Goal: Information Seeking & Learning: Check status

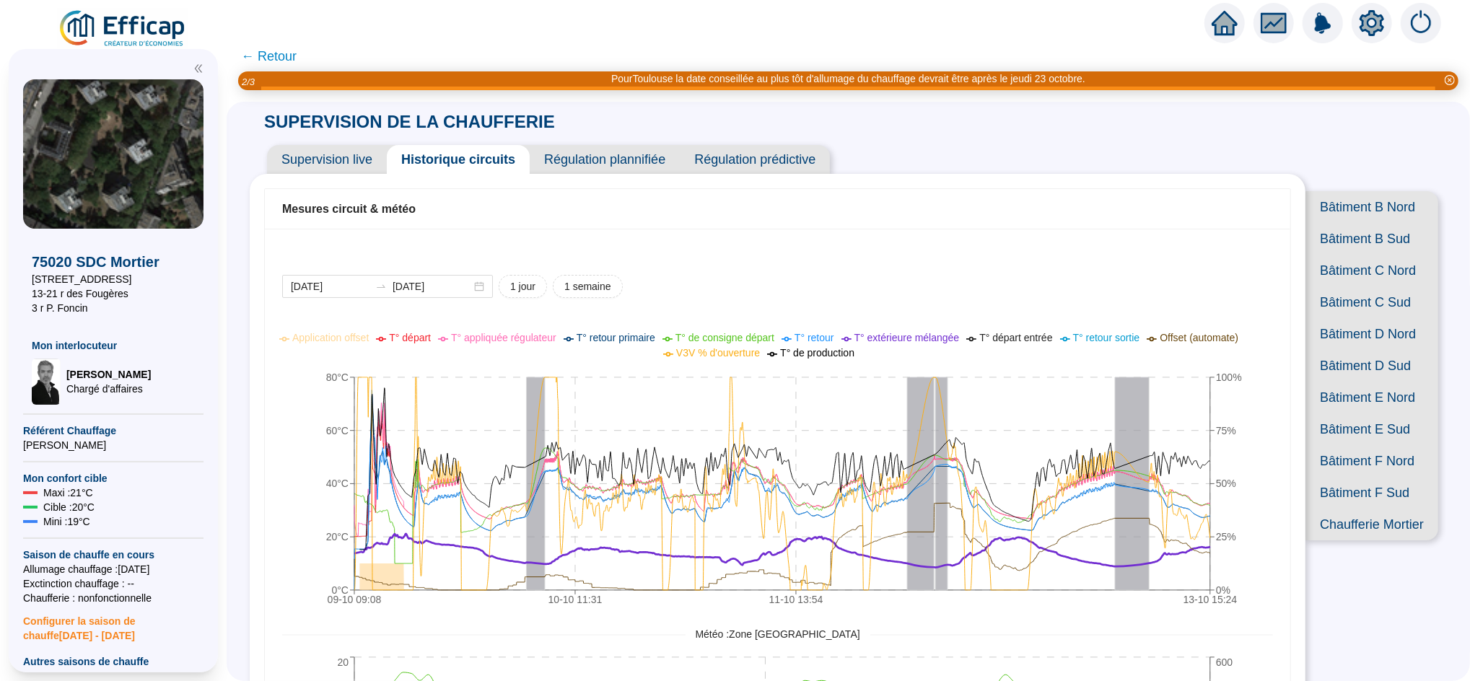
click at [1232, 17] on icon "home" at bounding box center [1224, 23] width 26 height 26
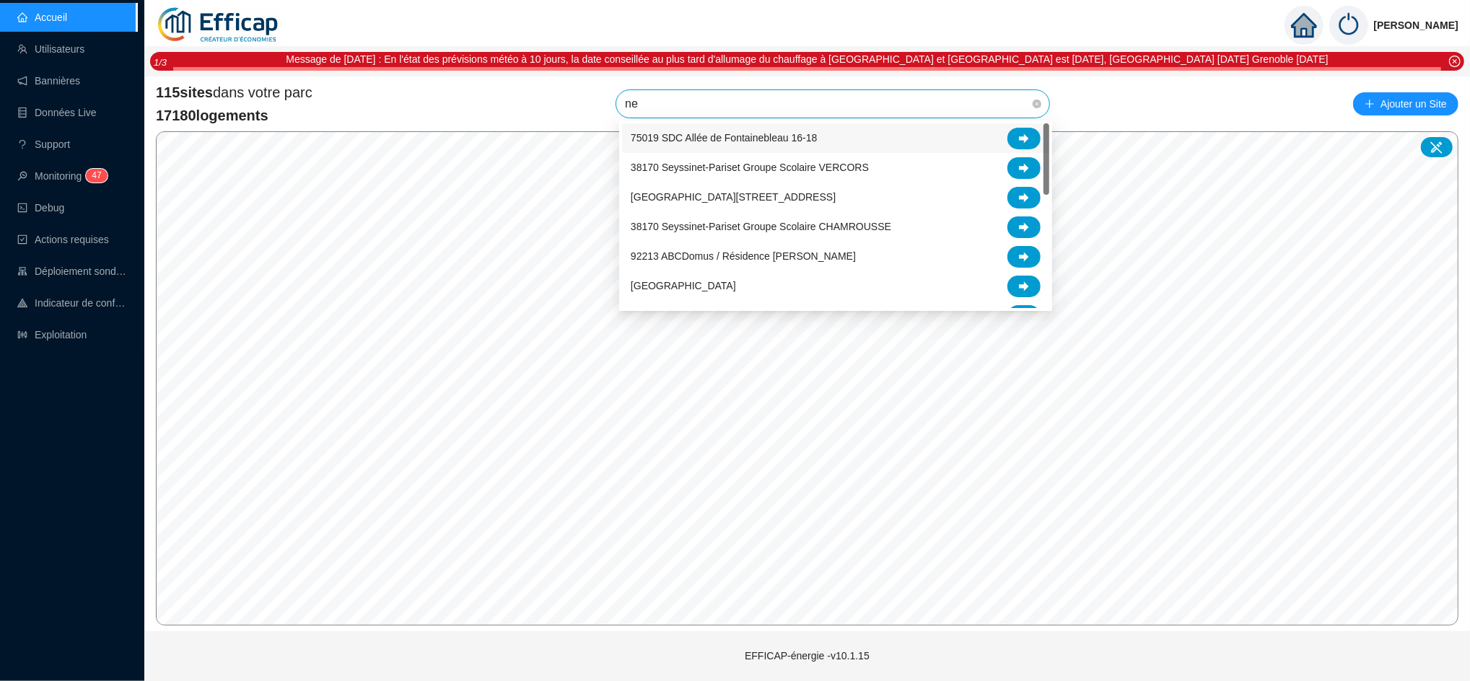
type input "nel"
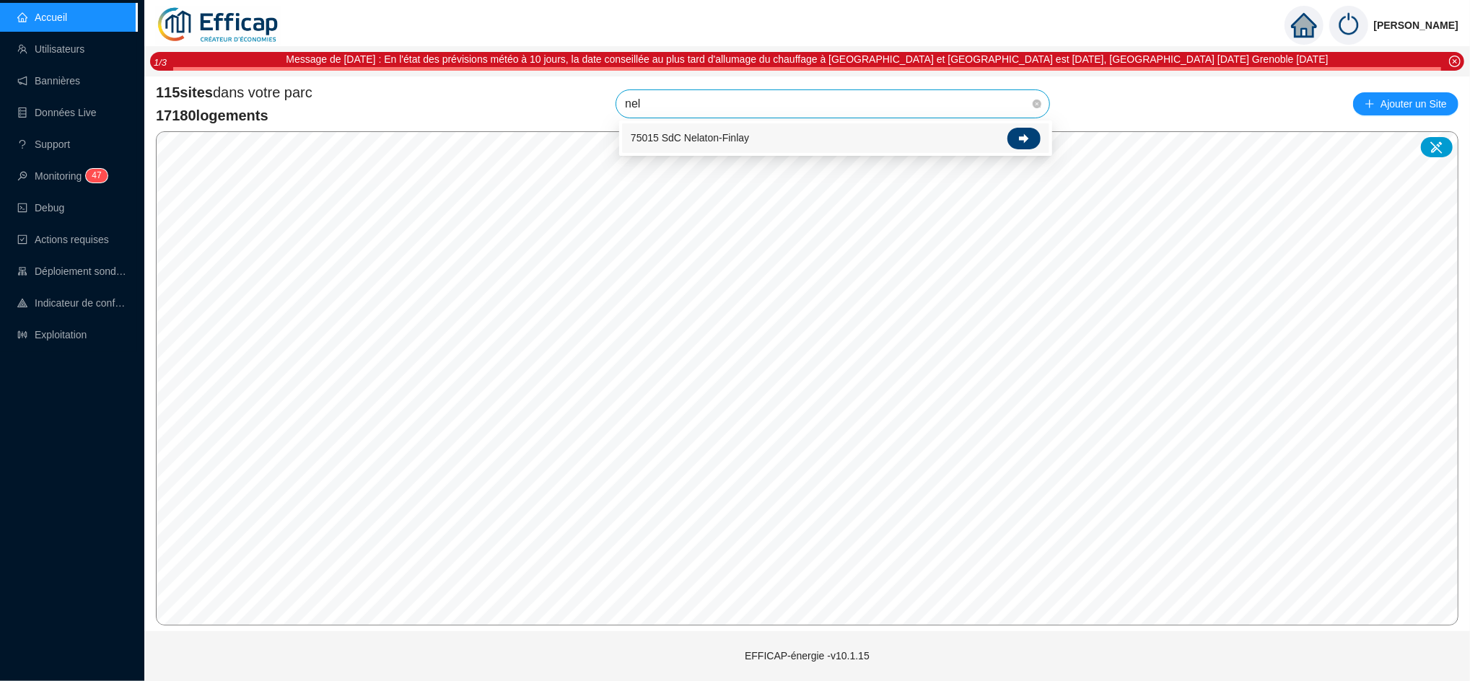
click at [1025, 145] on div at bounding box center [1023, 139] width 33 height 22
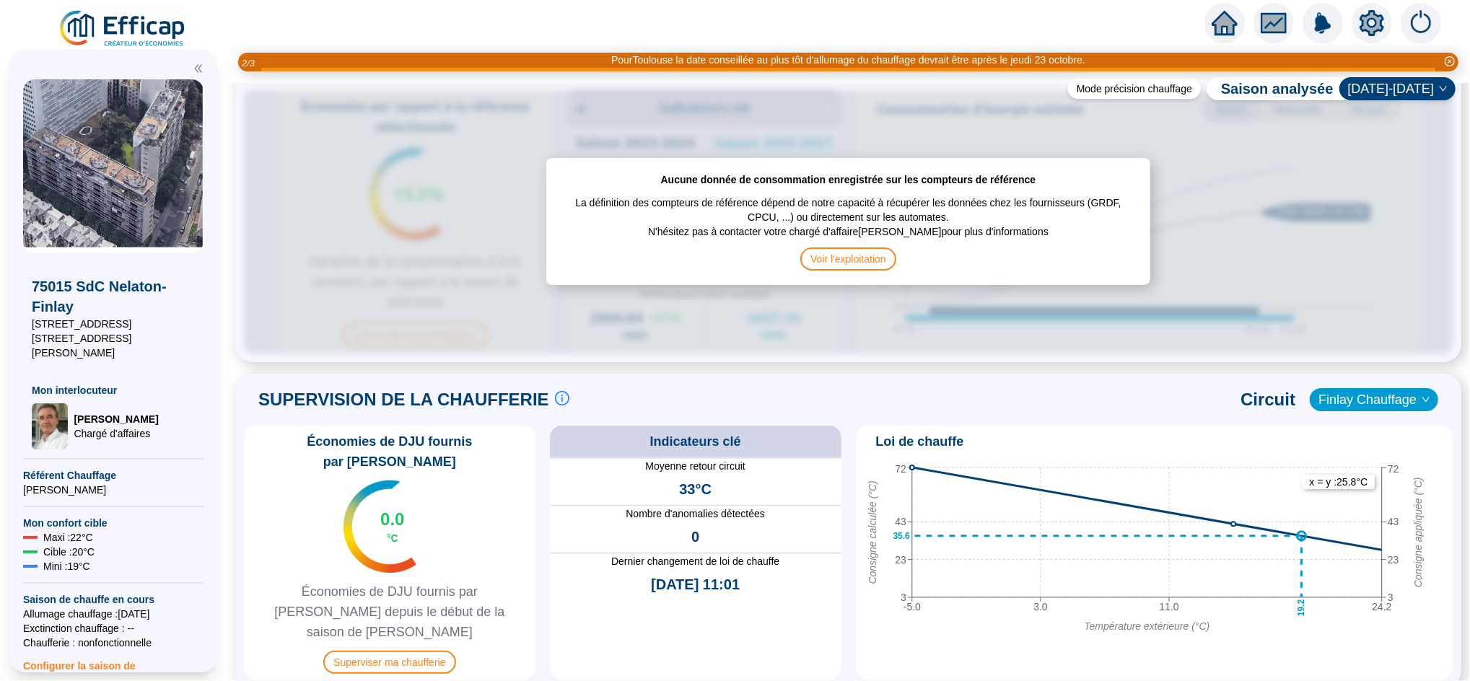
scroll to position [733, 0]
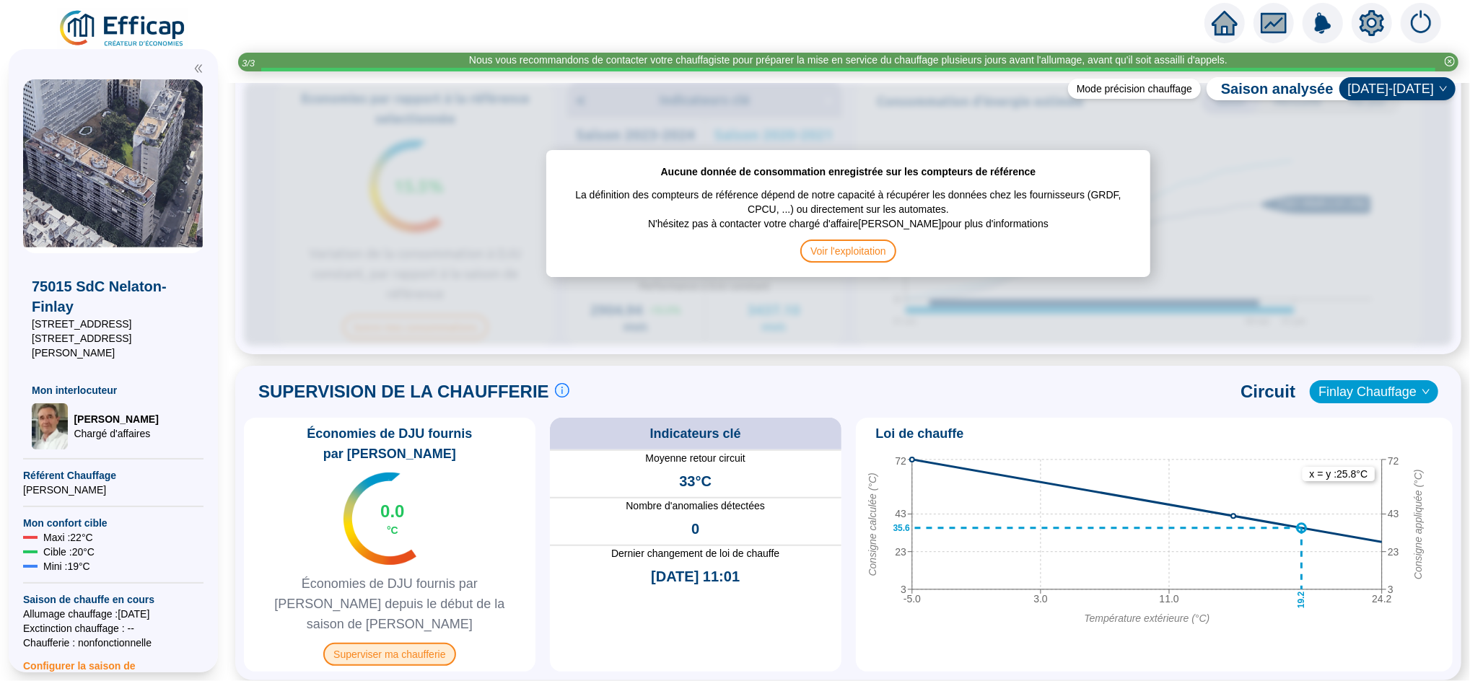
click at [416, 643] on span "Superviser ma chaufferie" at bounding box center [389, 654] width 132 height 23
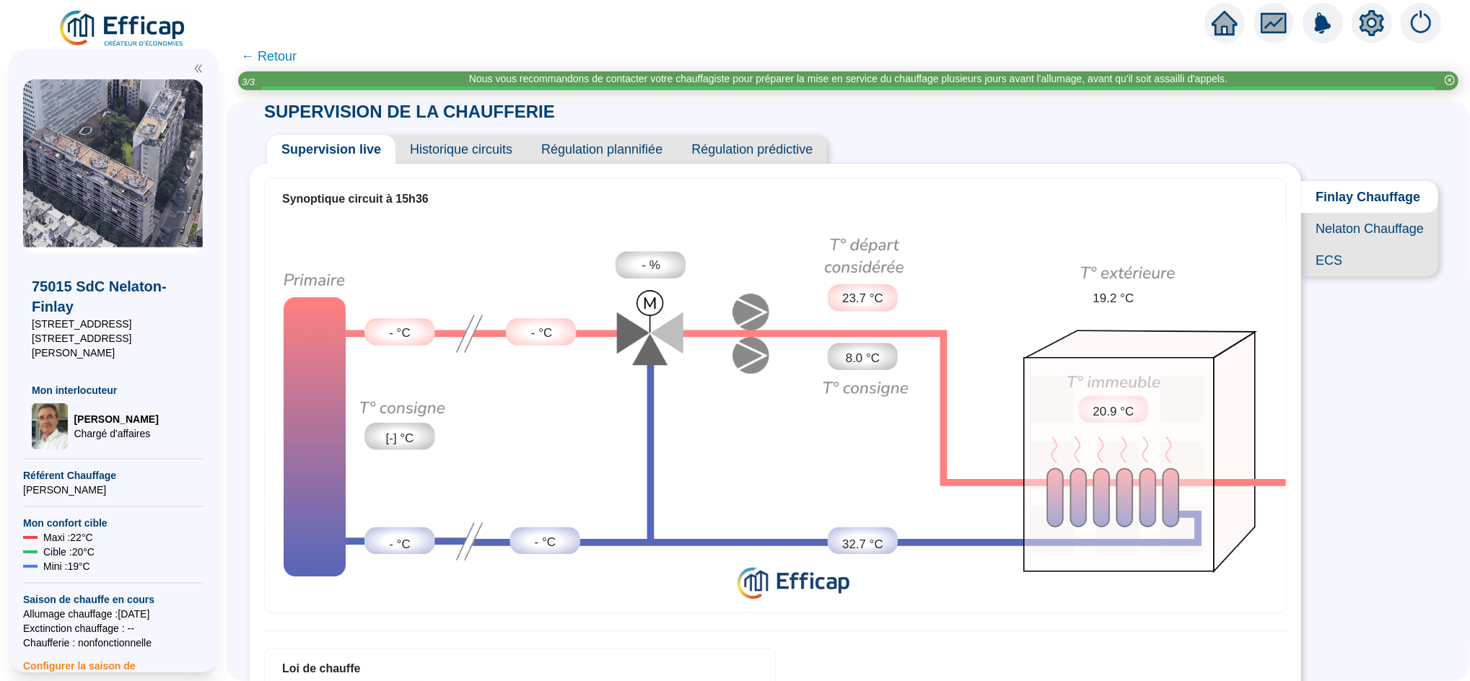
scroll to position [9, 0]
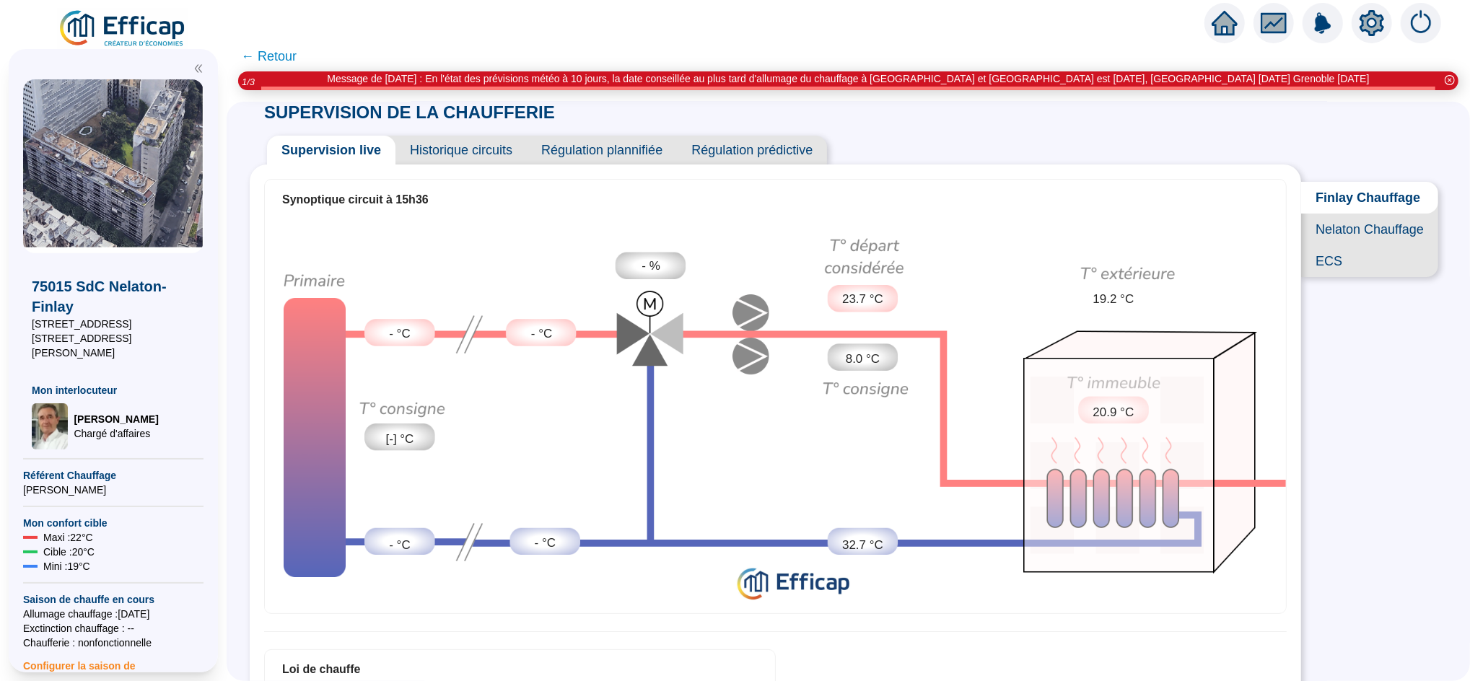
click at [1330, 204] on span "Finlay Chauffage" at bounding box center [1369, 198] width 137 height 32
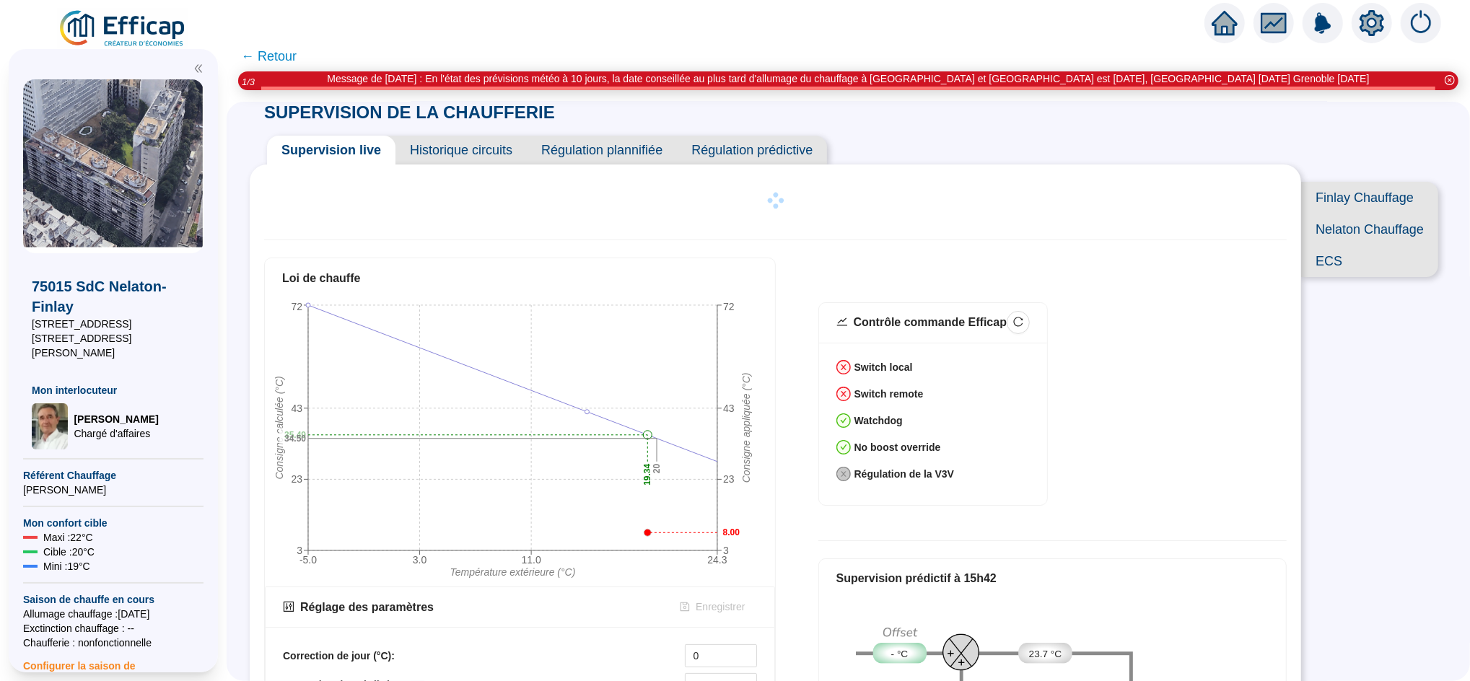
click at [1221, 22] on icon "home" at bounding box center [1224, 23] width 26 height 20
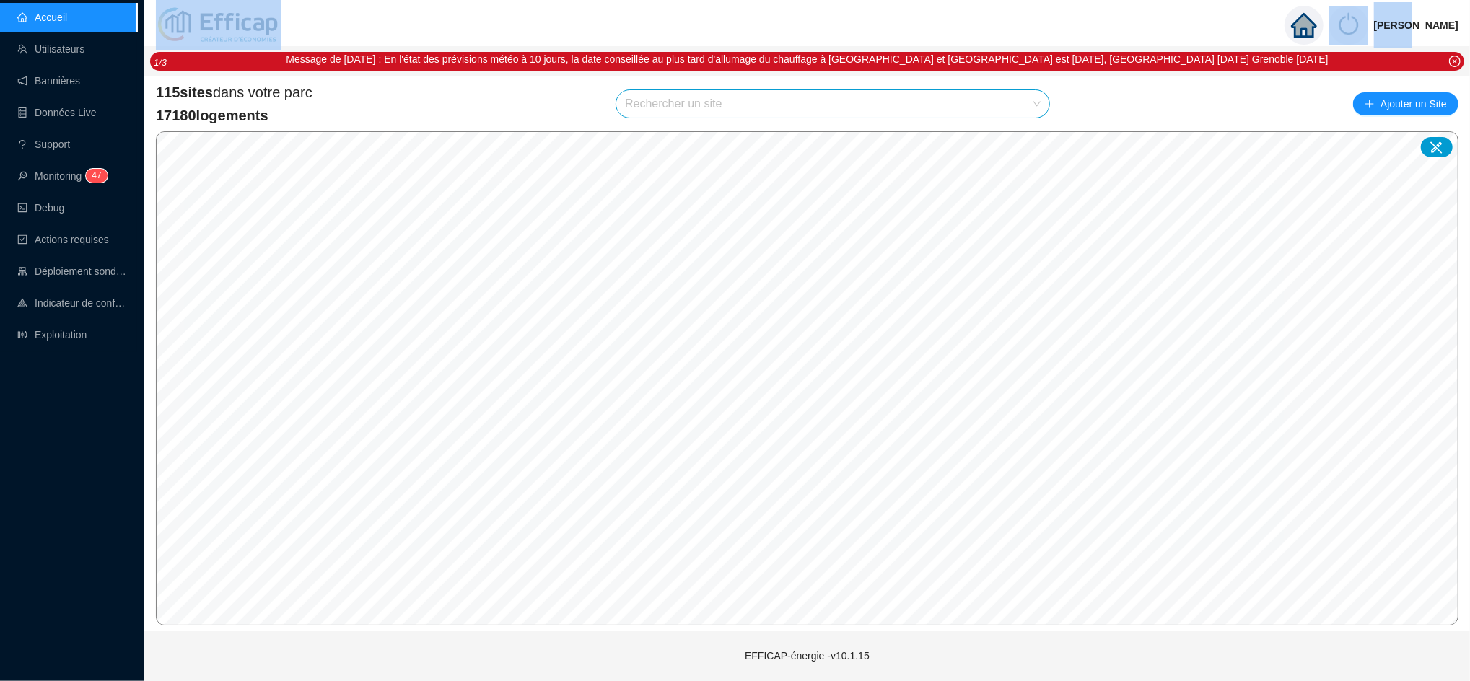
click at [1221, 22] on div "David Thomas" at bounding box center [806, 25] width 1325 height 51
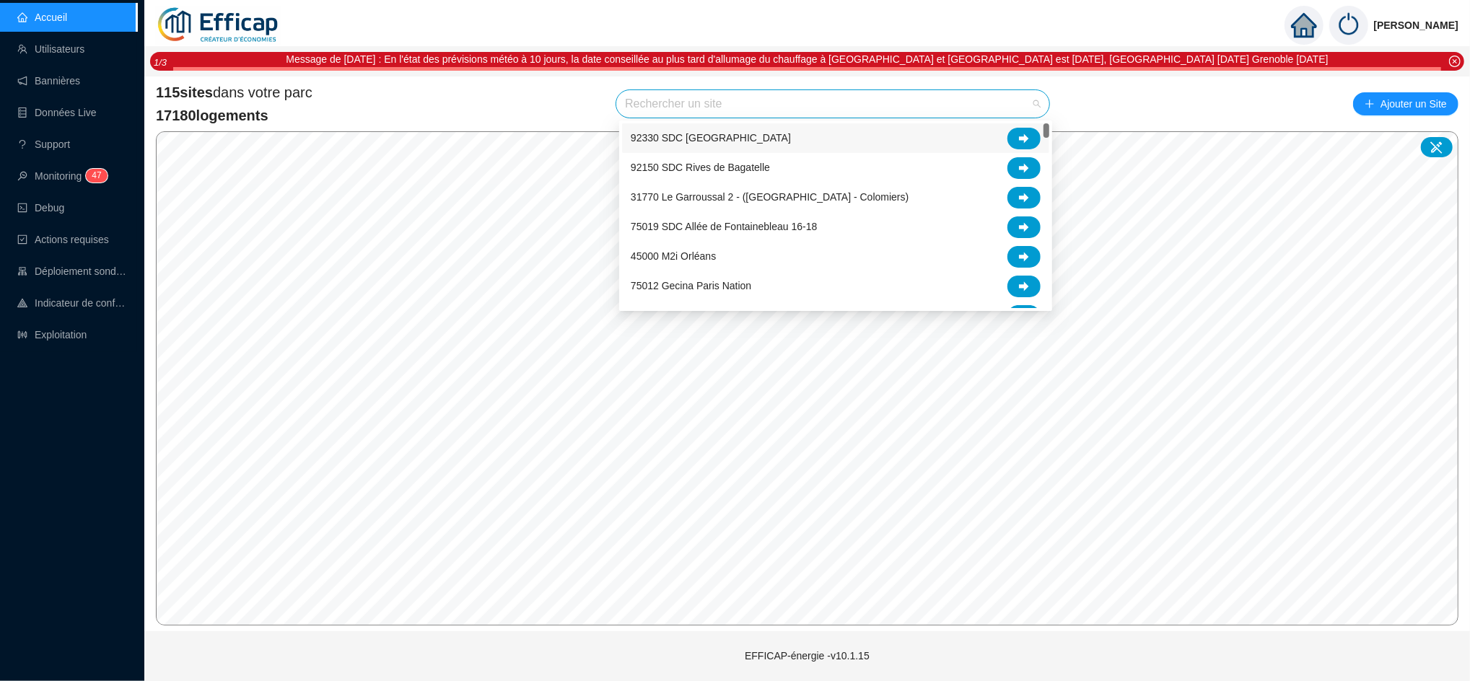
click at [660, 109] on input "search" at bounding box center [826, 103] width 403 height 27
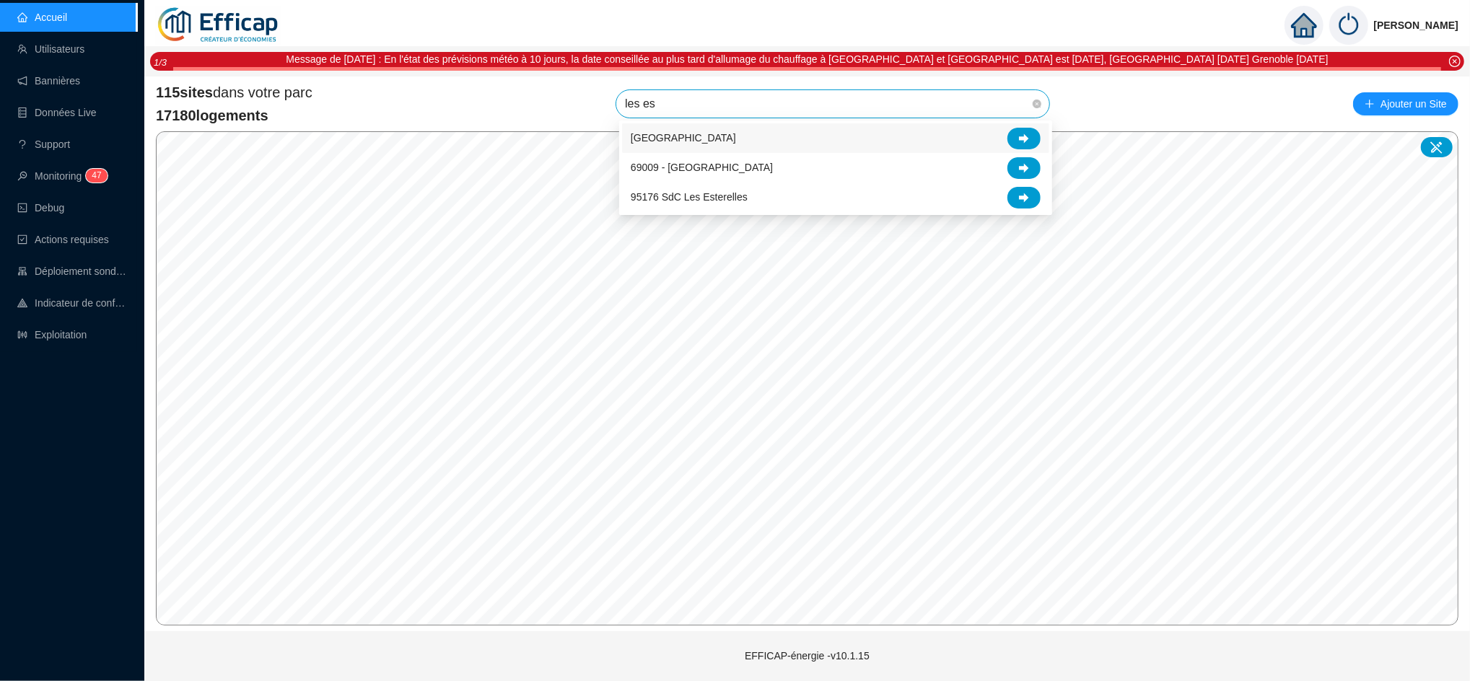
type input "les est"
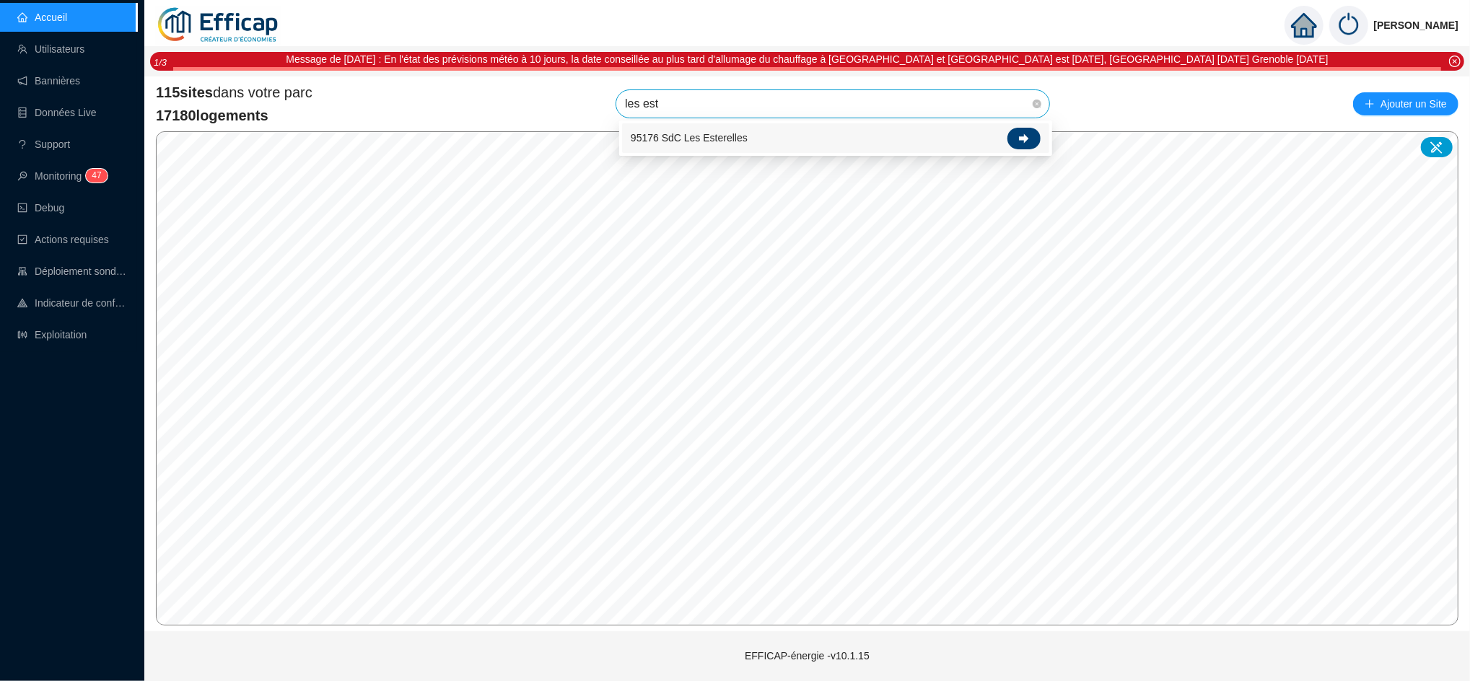
click at [1022, 131] on div at bounding box center [1023, 139] width 33 height 22
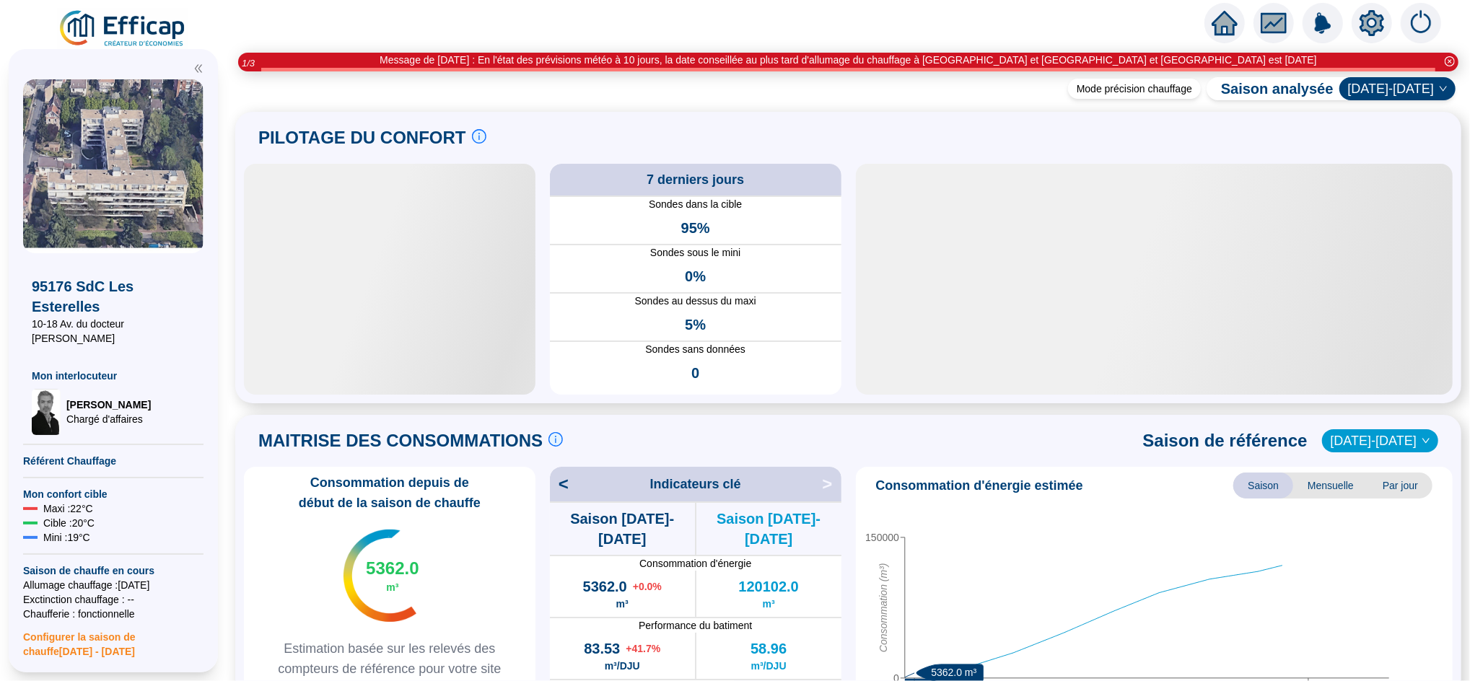
click at [1224, 23] on icon "home" at bounding box center [1224, 23] width 26 height 20
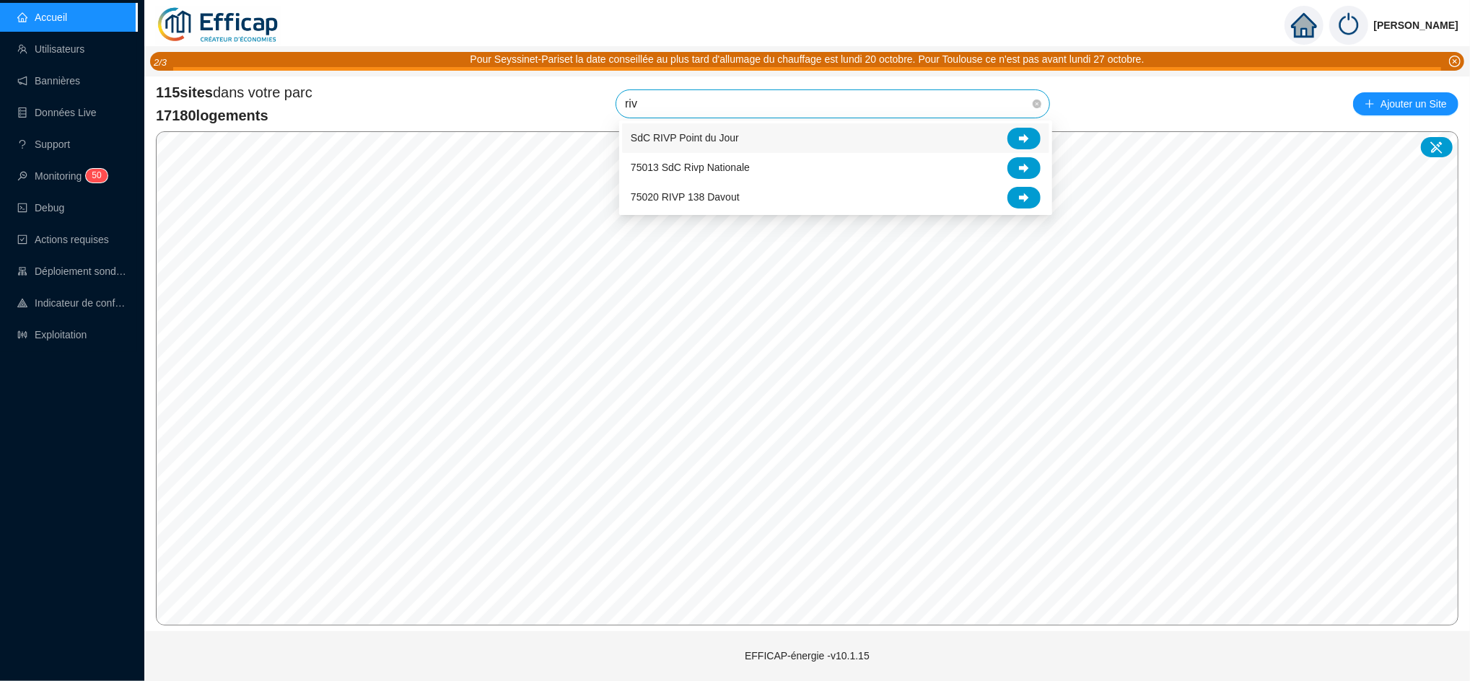
type input "rivp"
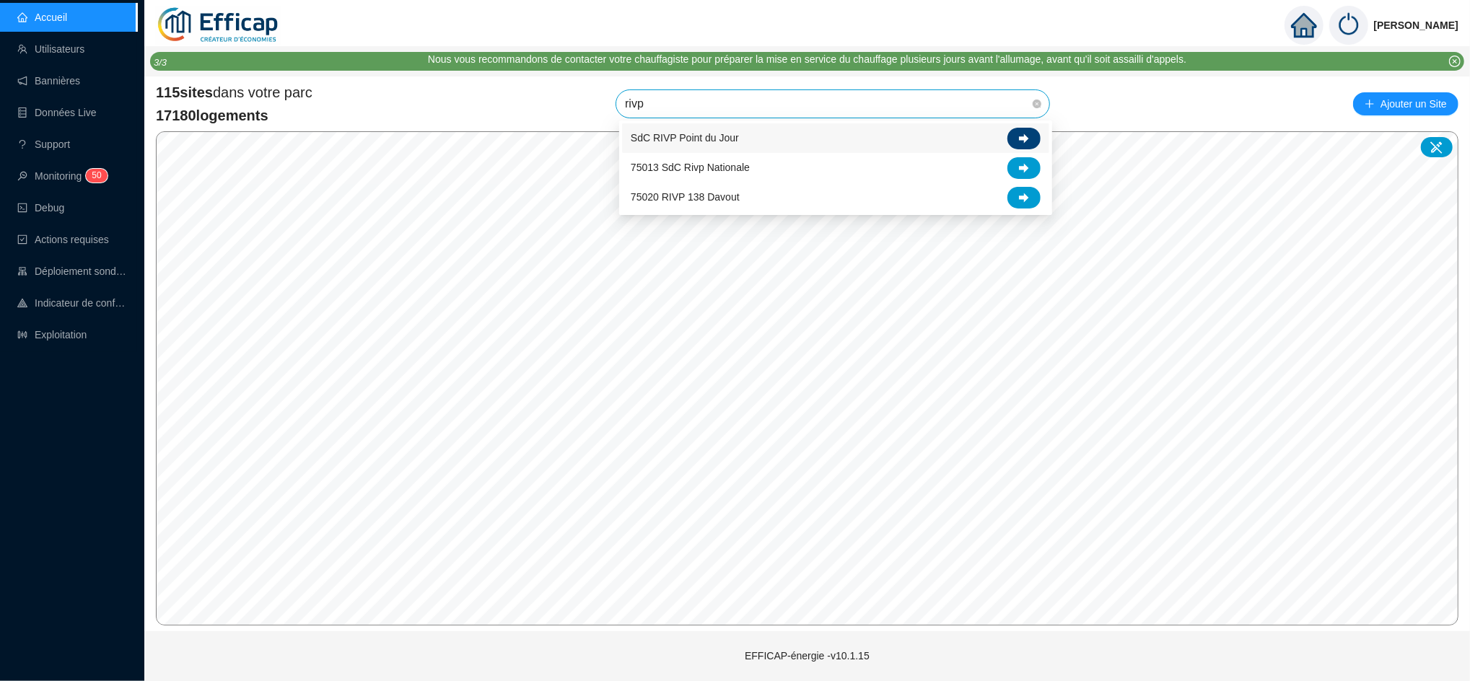
click at [1024, 131] on div at bounding box center [1023, 139] width 33 height 22
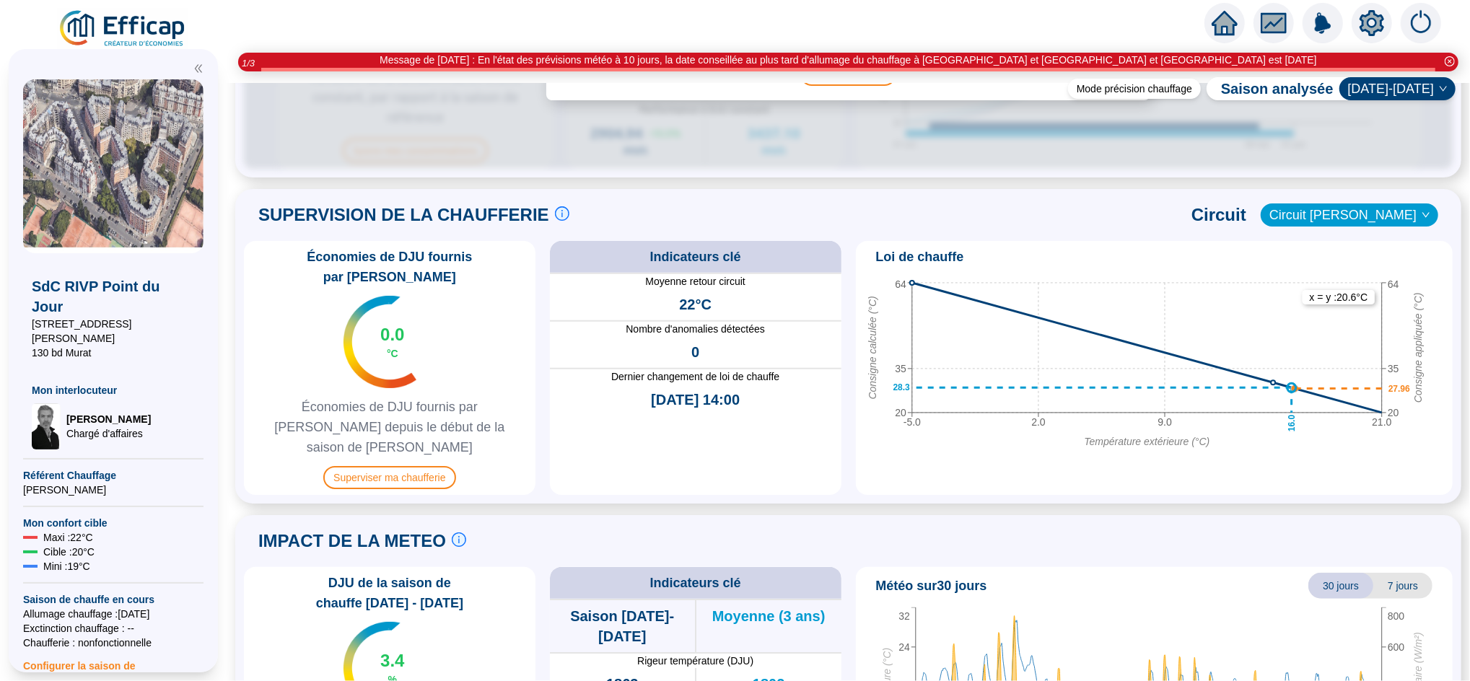
scroll to position [1012, 0]
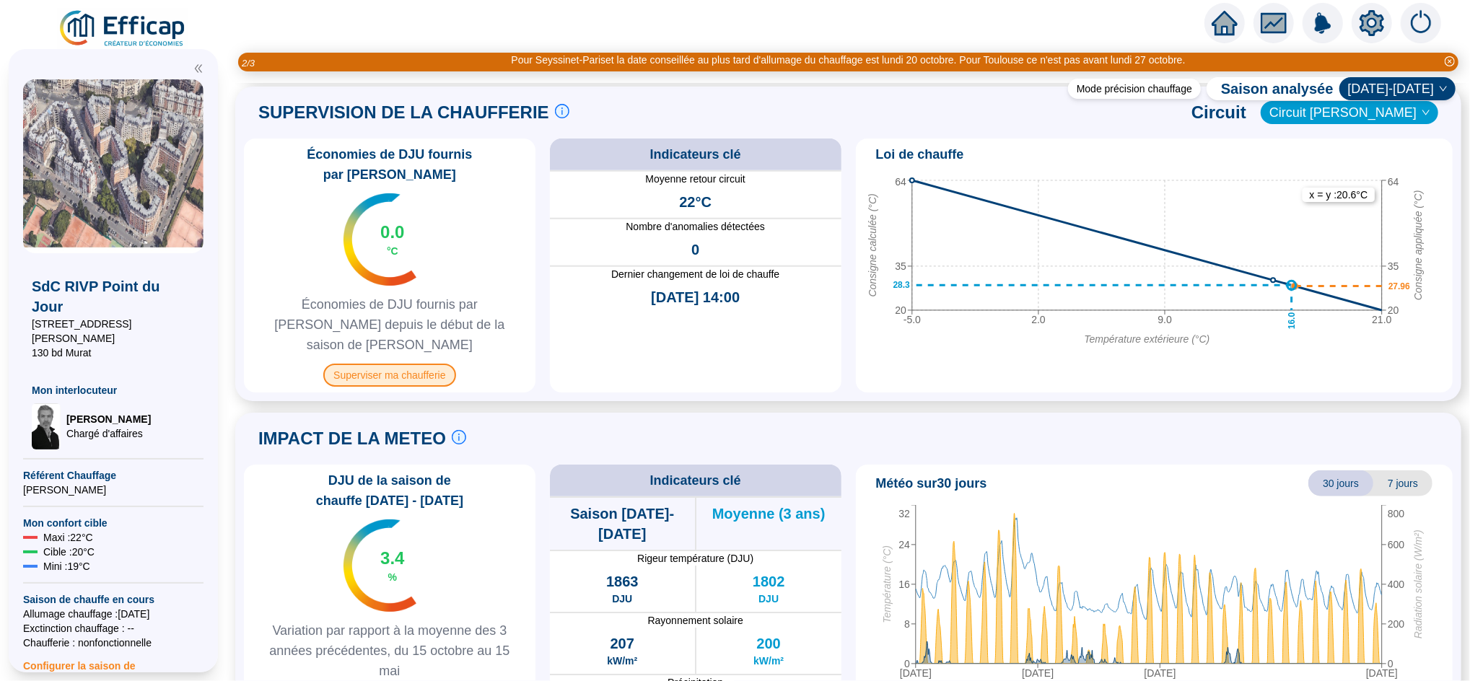
click at [403, 364] on span "Superviser ma chaufferie" at bounding box center [389, 375] width 132 height 23
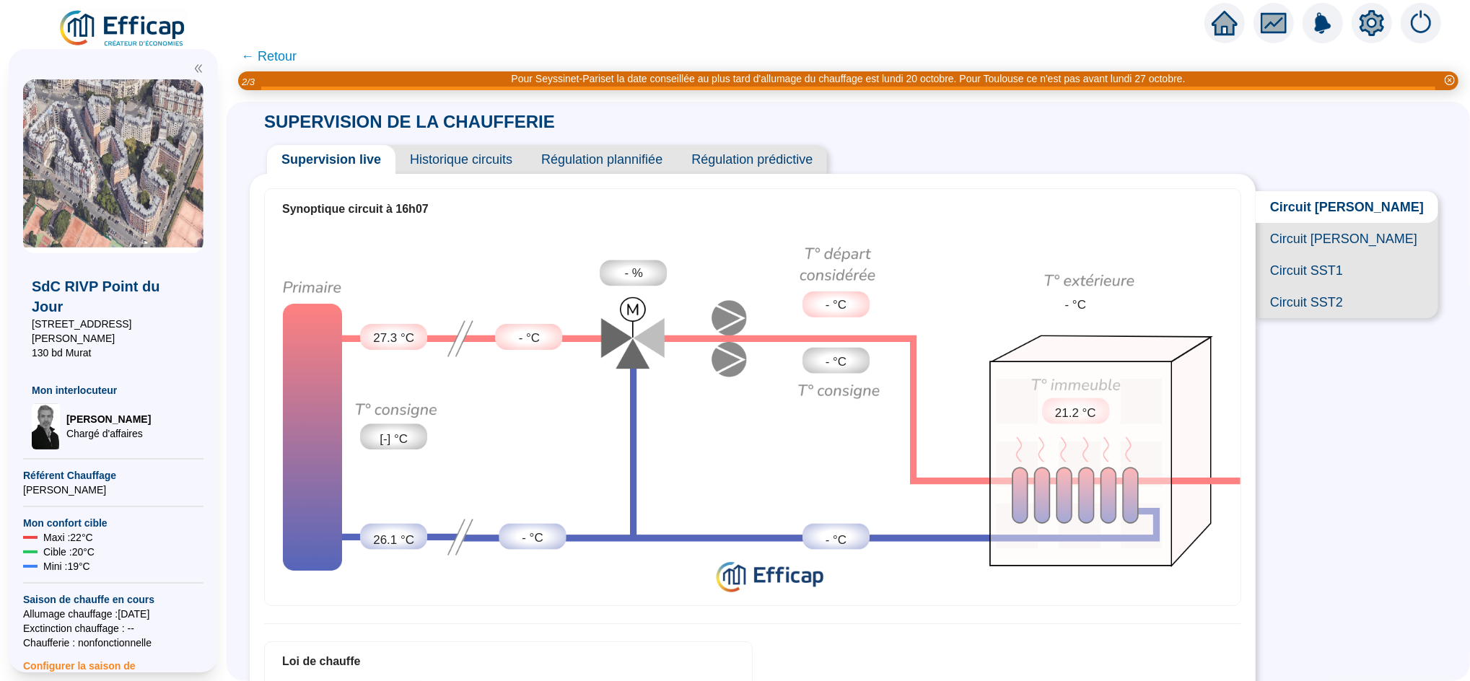
click at [1347, 253] on span "Circuit Abel Niox" at bounding box center [1346, 239] width 183 height 32
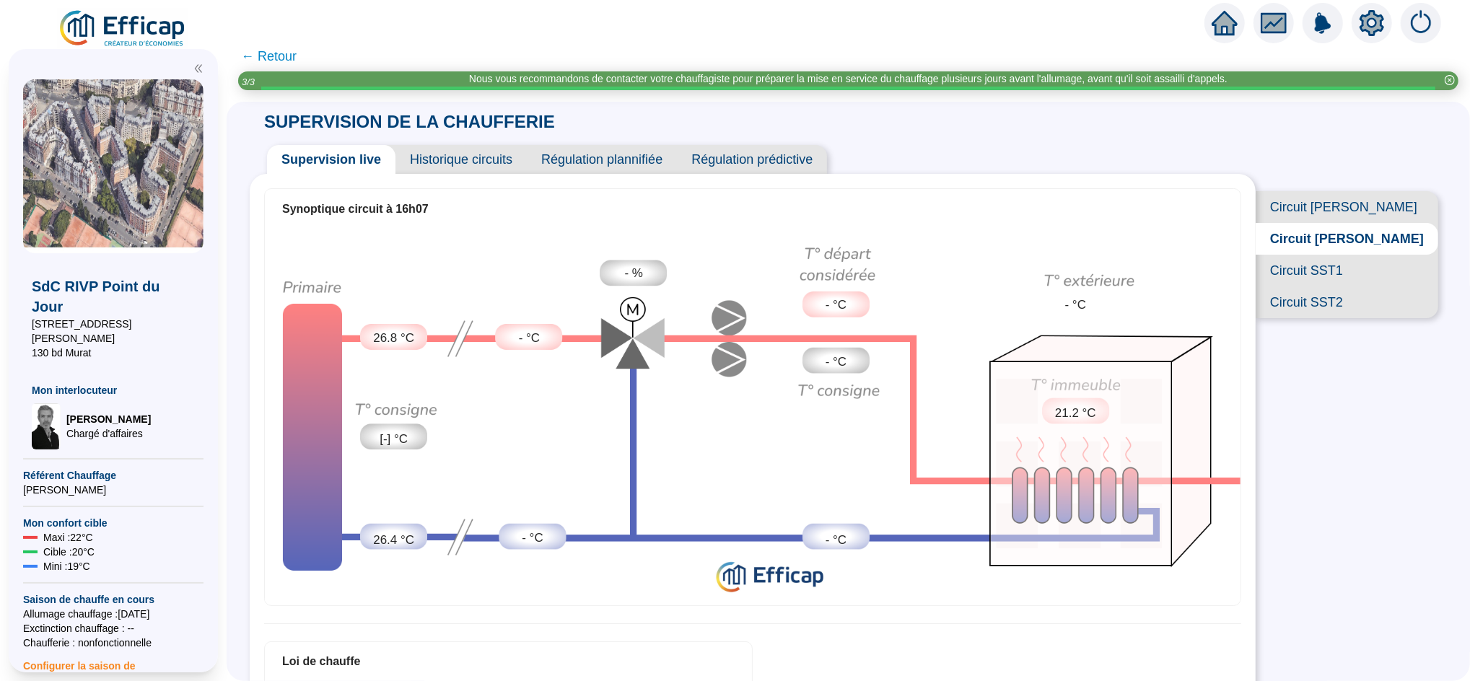
click at [1357, 214] on span "Circuit Abel Ferry" at bounding box center [1346, 207] width 183 height 32
click at [1359, 255] on span "Circuit Abel Niox" at bounding box center [1346, 239] width 183 height 32
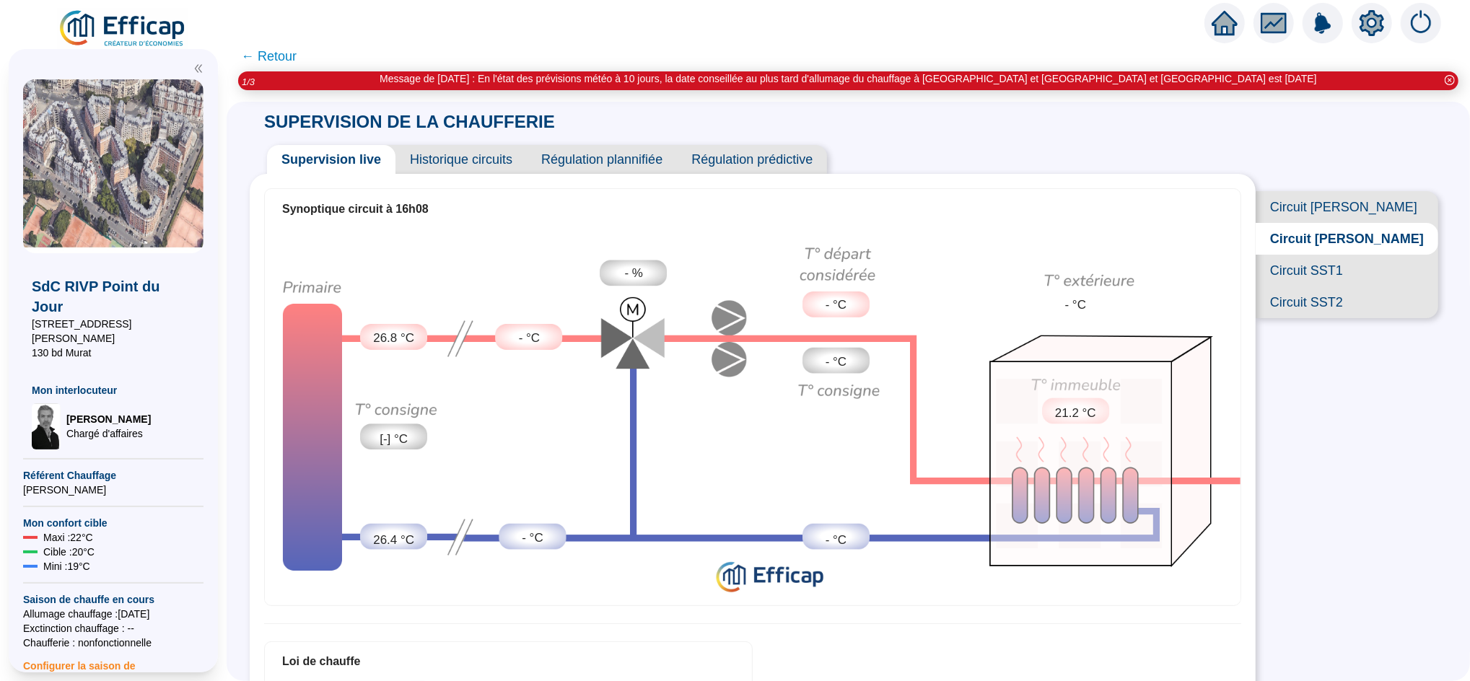
click at [1348, 286] on span "Circuit SST1" at bounding box center [1346, 271] width 183 height 32
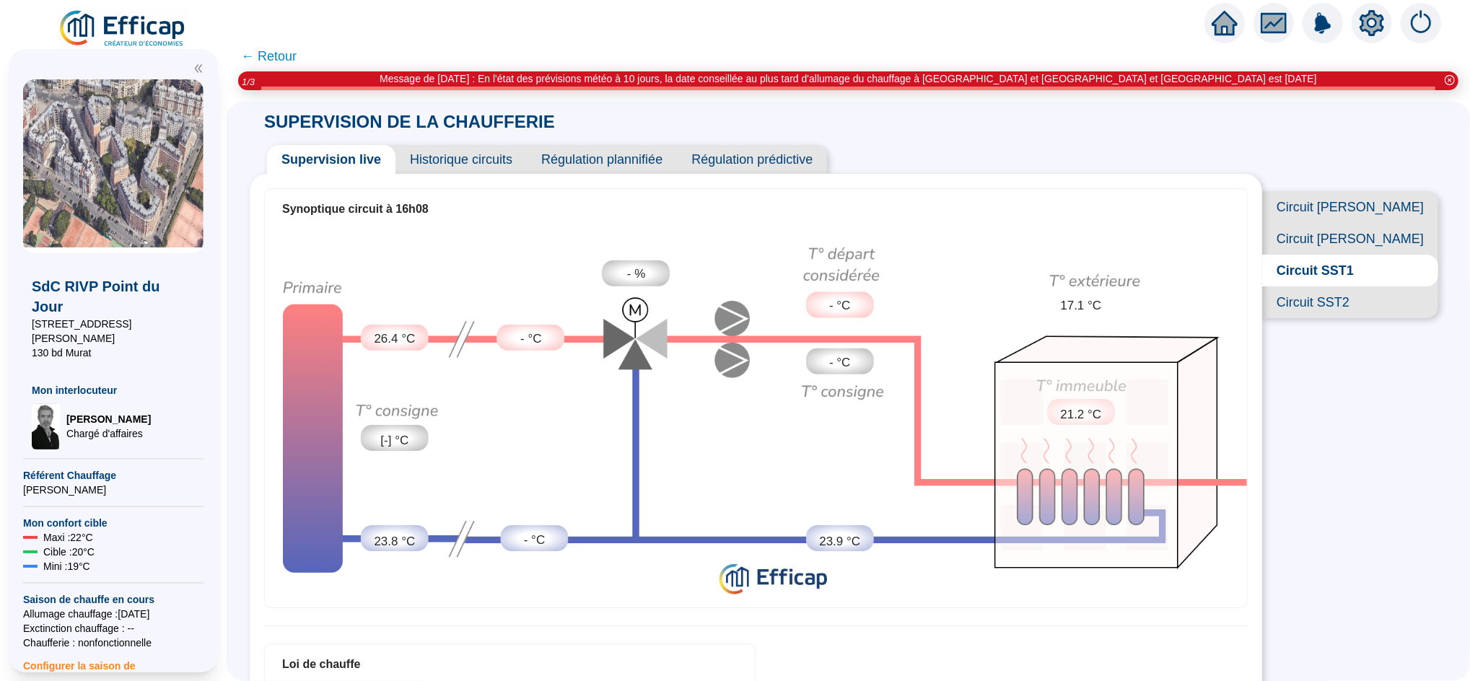
click at [1341, 255] on span "Circuit Abel Niox" at bounding box center [1350, 239] width 176 height 32
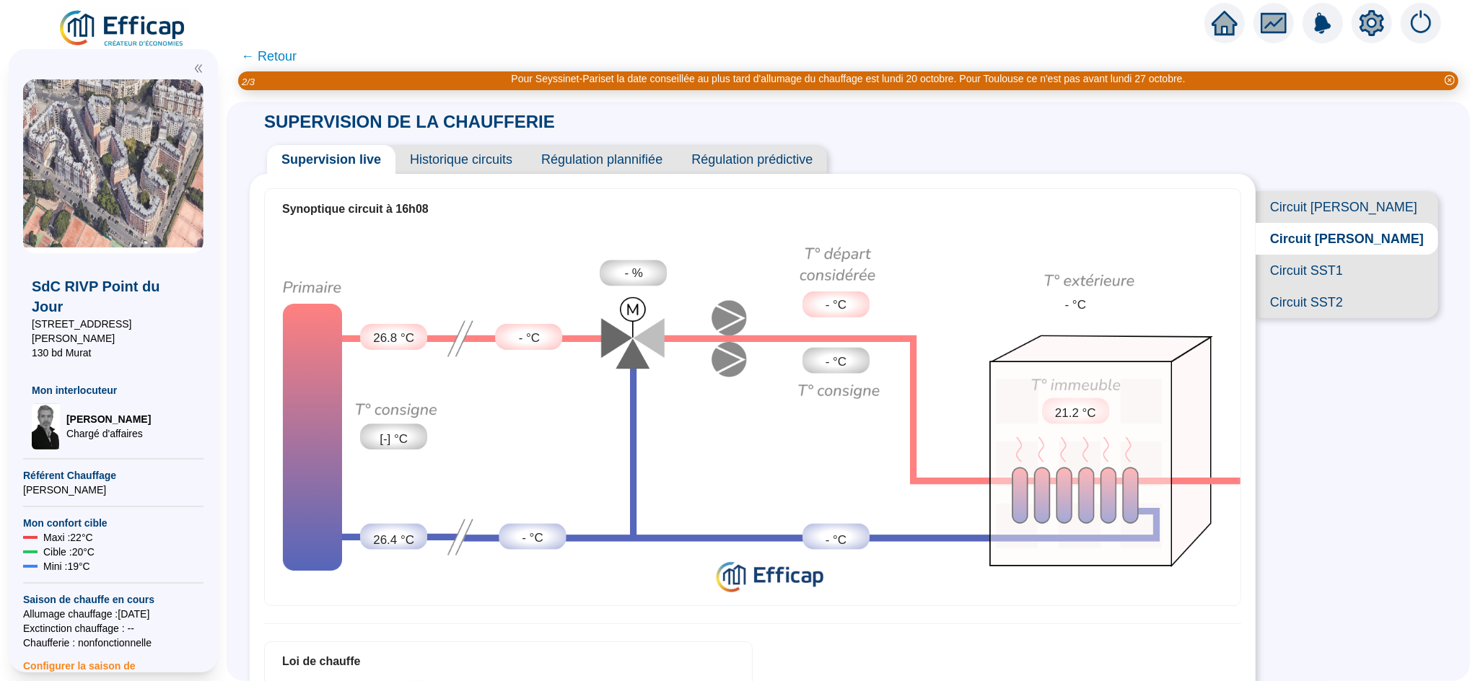
click at [1339, 286] on span "Circuit SST1" at bounding box center [1346, 271] width 183 height 32
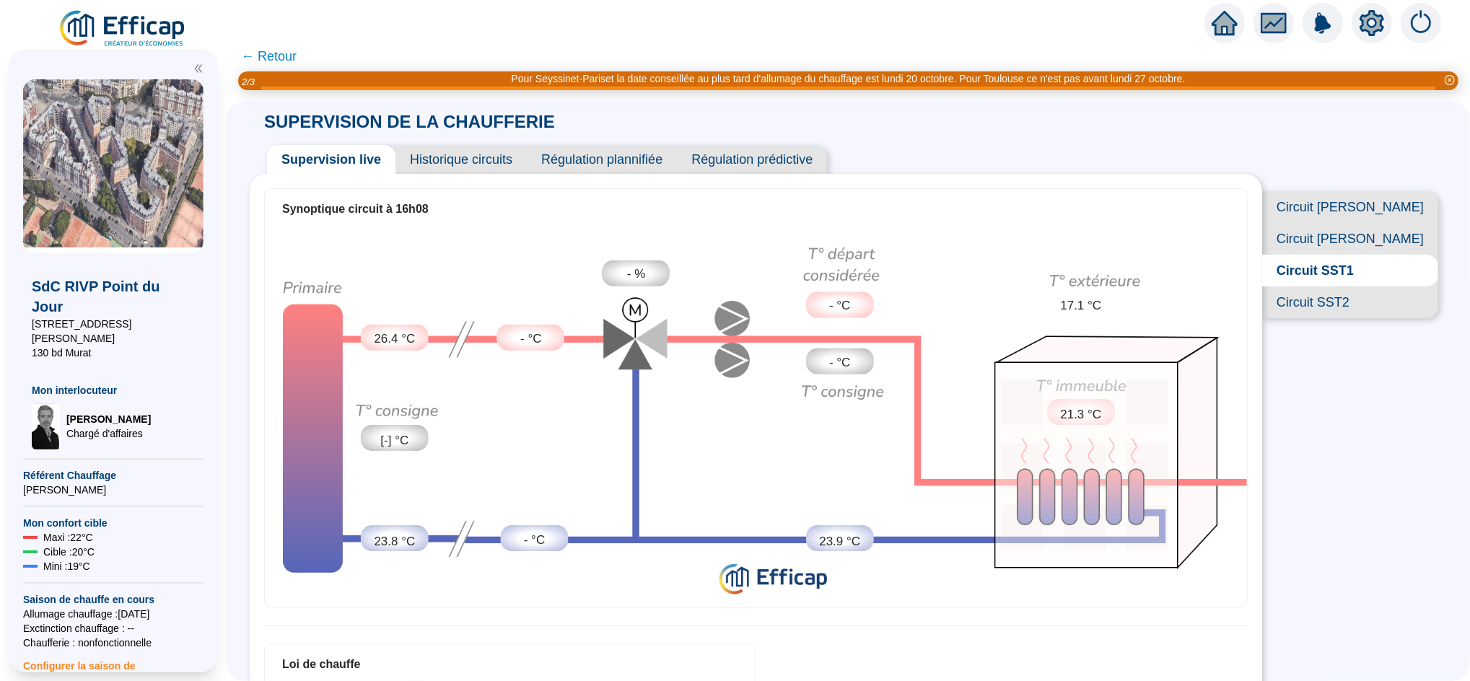
click at [1349, 318] on span "Circuit SST2" at bounding box center [1350, 302] width 176 height 32
click at [494, 165] on span "Historique circuits" at bounding box center [460, 159] width 131 height 29
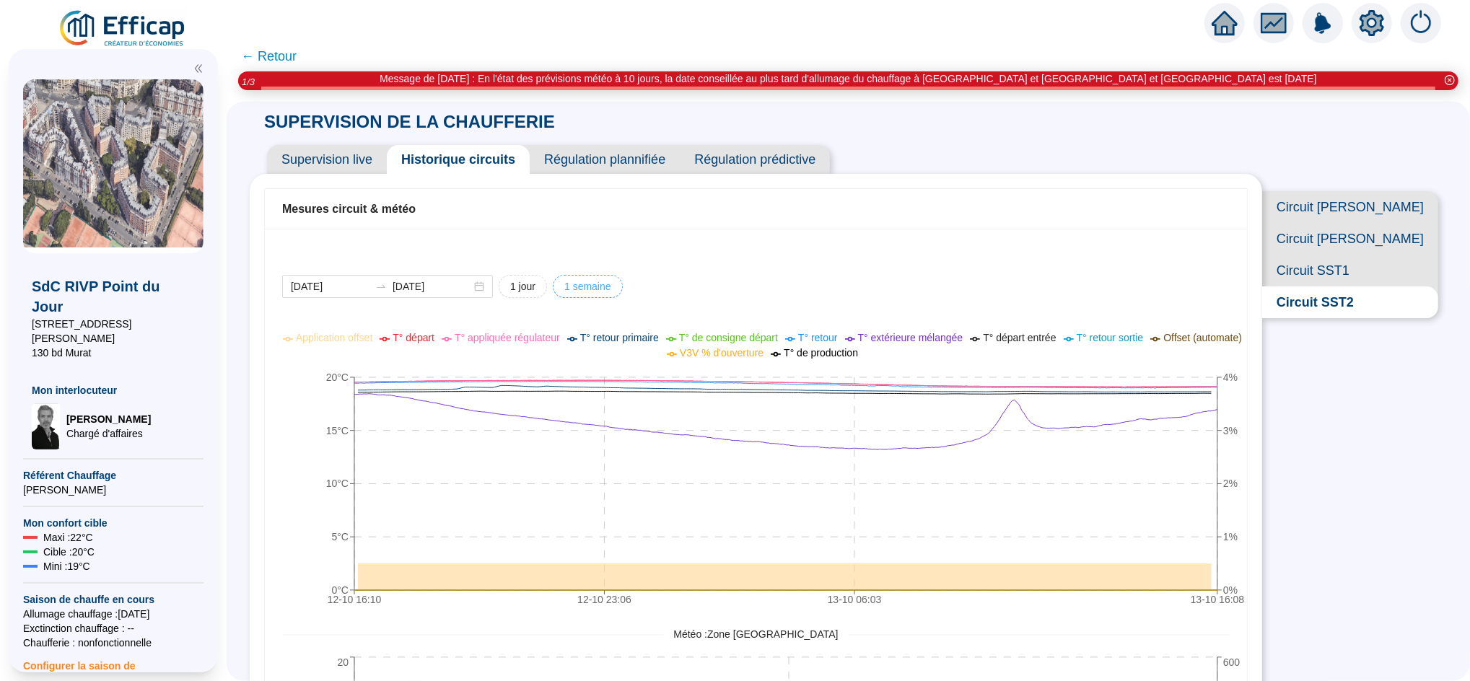
click at [608, 290] on span "1 semaine" at bounding box center [587, 286] width 47 height 15
type input "[DATE]"
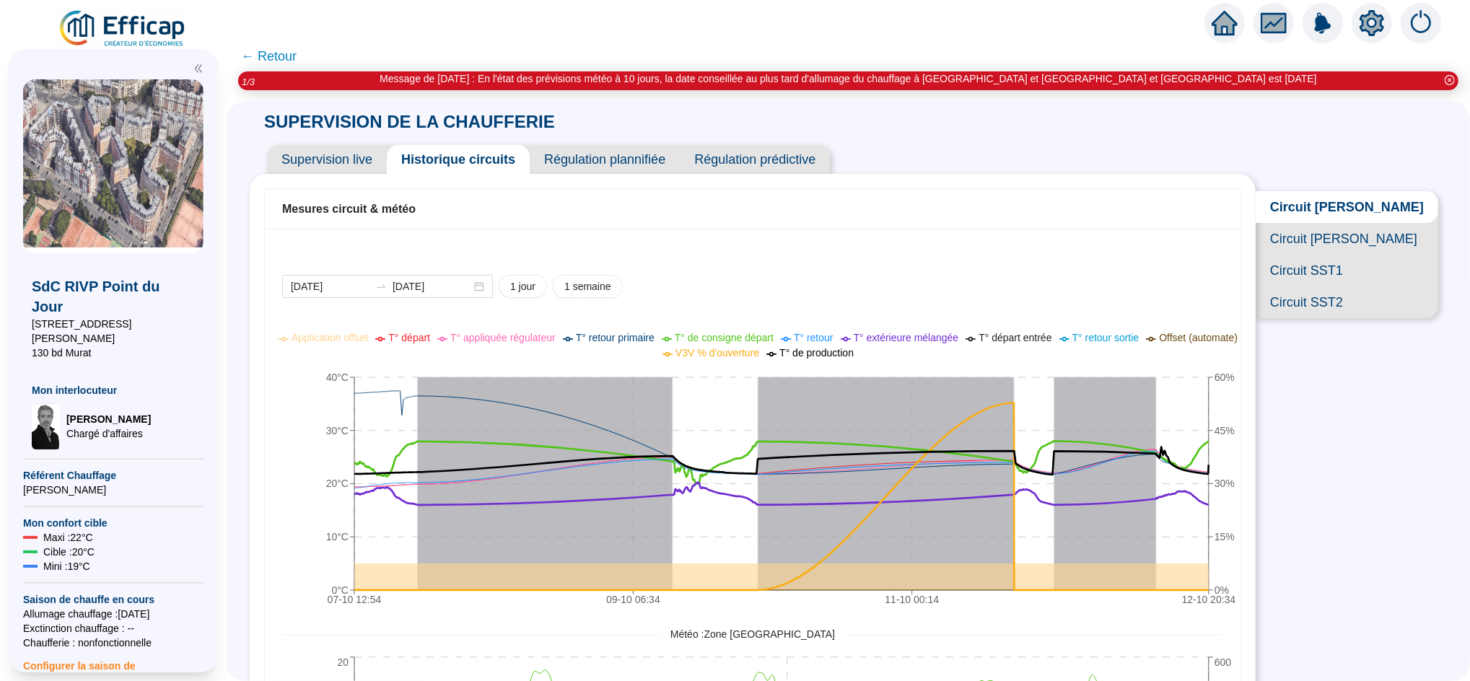
click at [754, 351] on span "V3V % d'ouverture" at bounding box center [717, 353] width 84 height 12
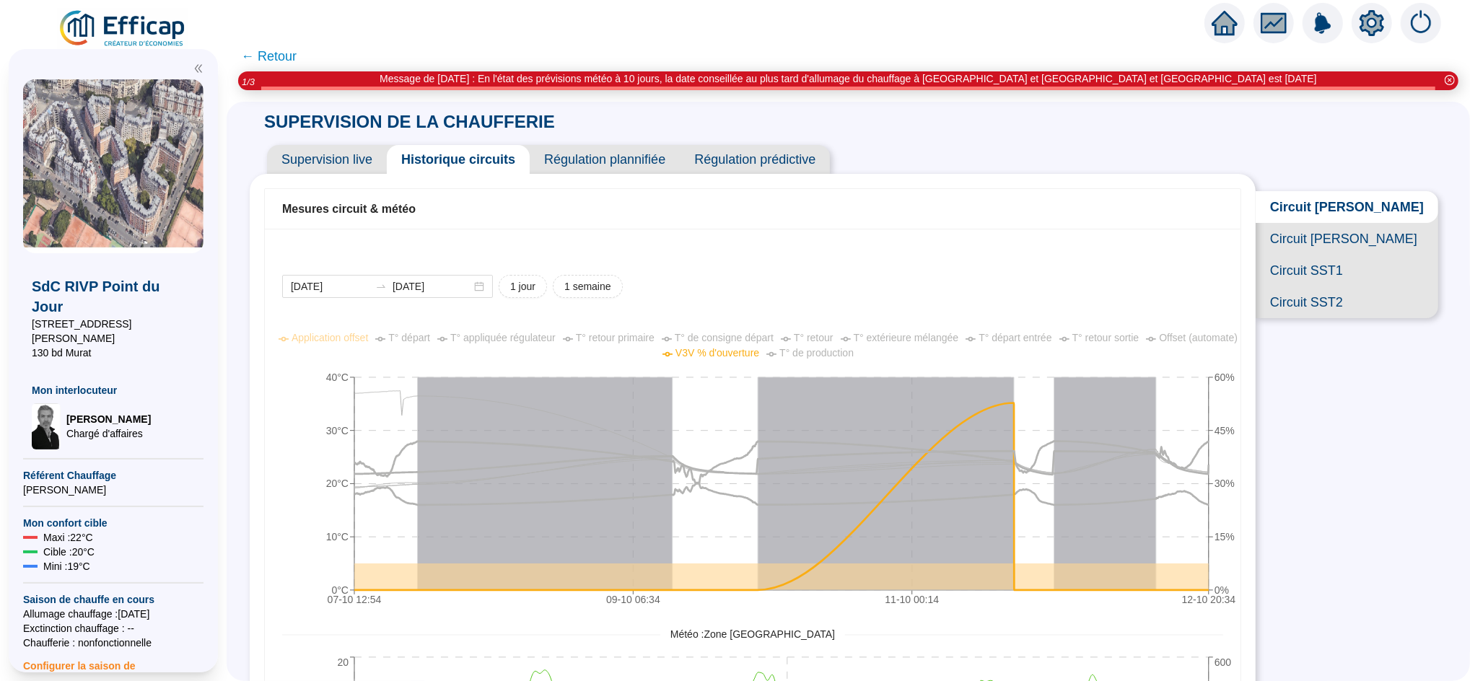
click at [354, 157] on span "Supervision live" at bounding box center [327, 159] width 120 height 29
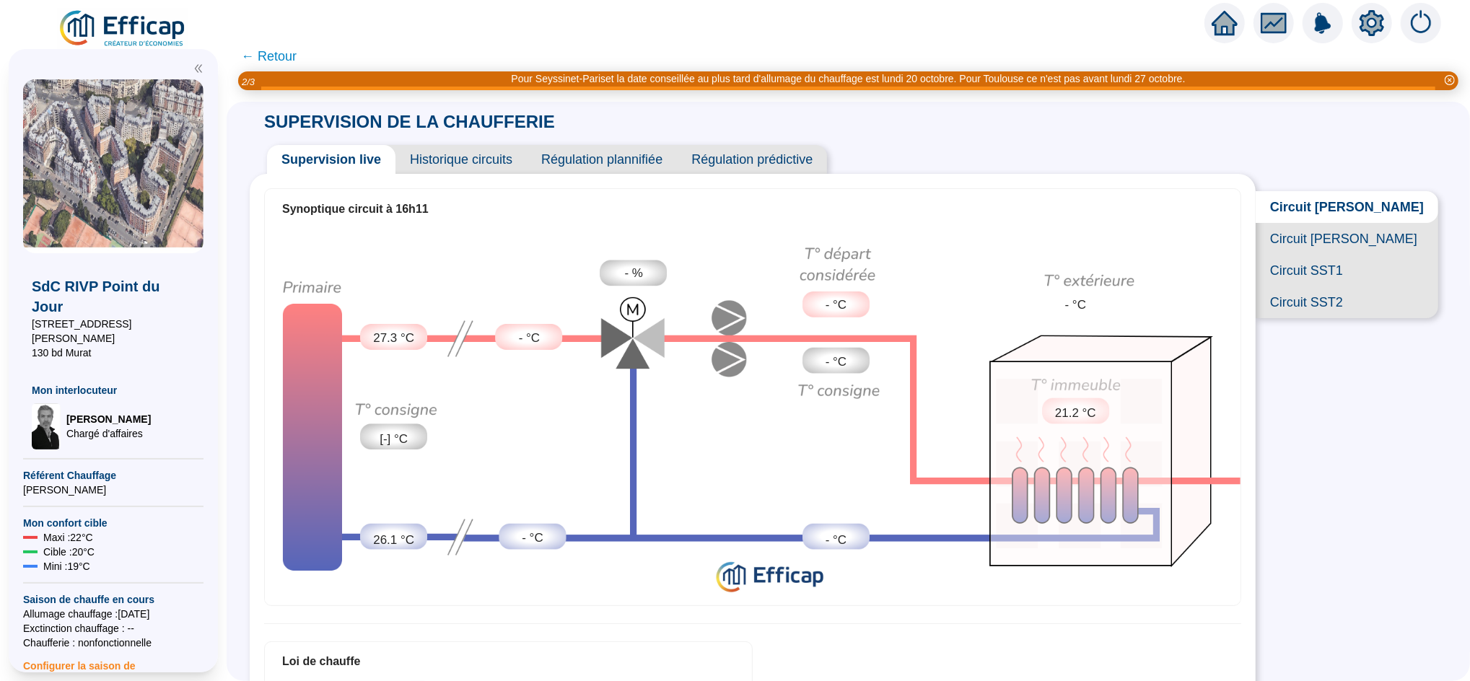
click at [1323, 255] on span "Circuit Abel Niox" at bounding box center [1346, 239] width 183 height 32
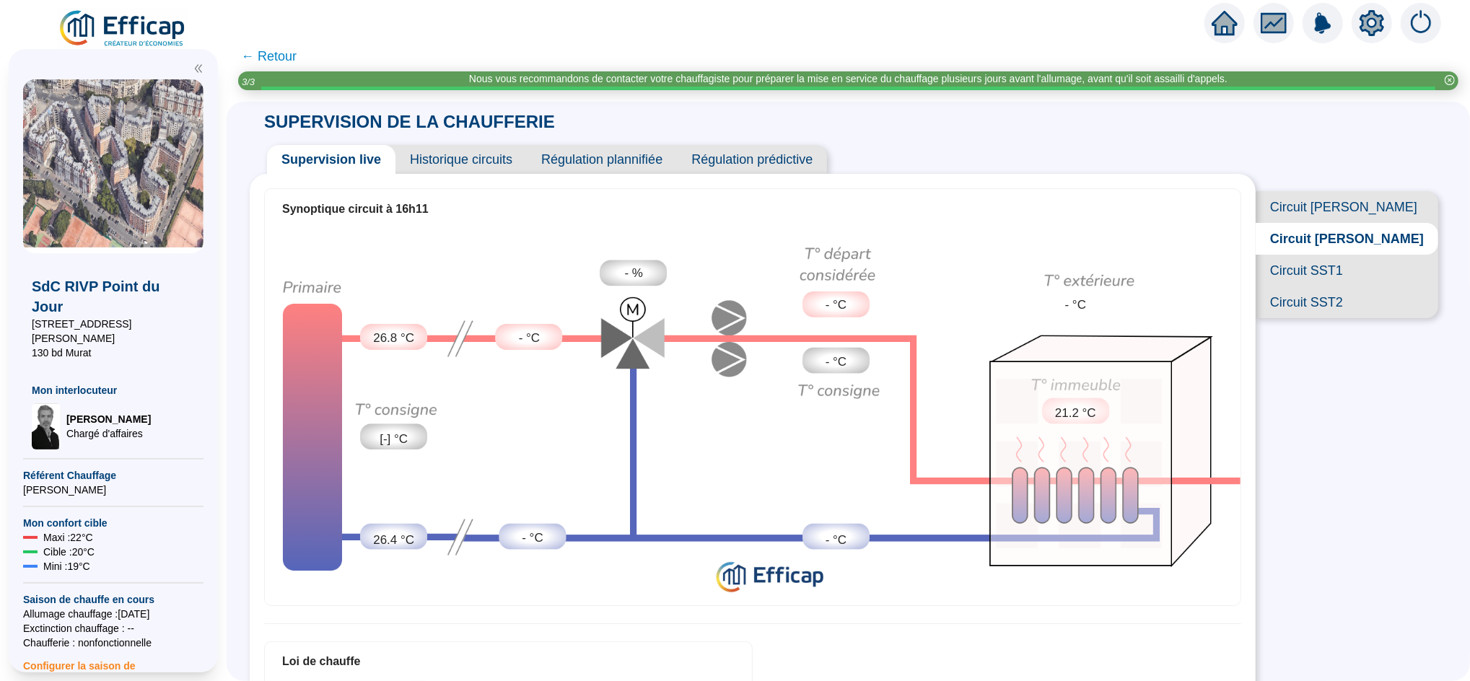
click at [1332, 318] on span "Circuit SST2" at bounding box center [1346, 302] width 183 height 32
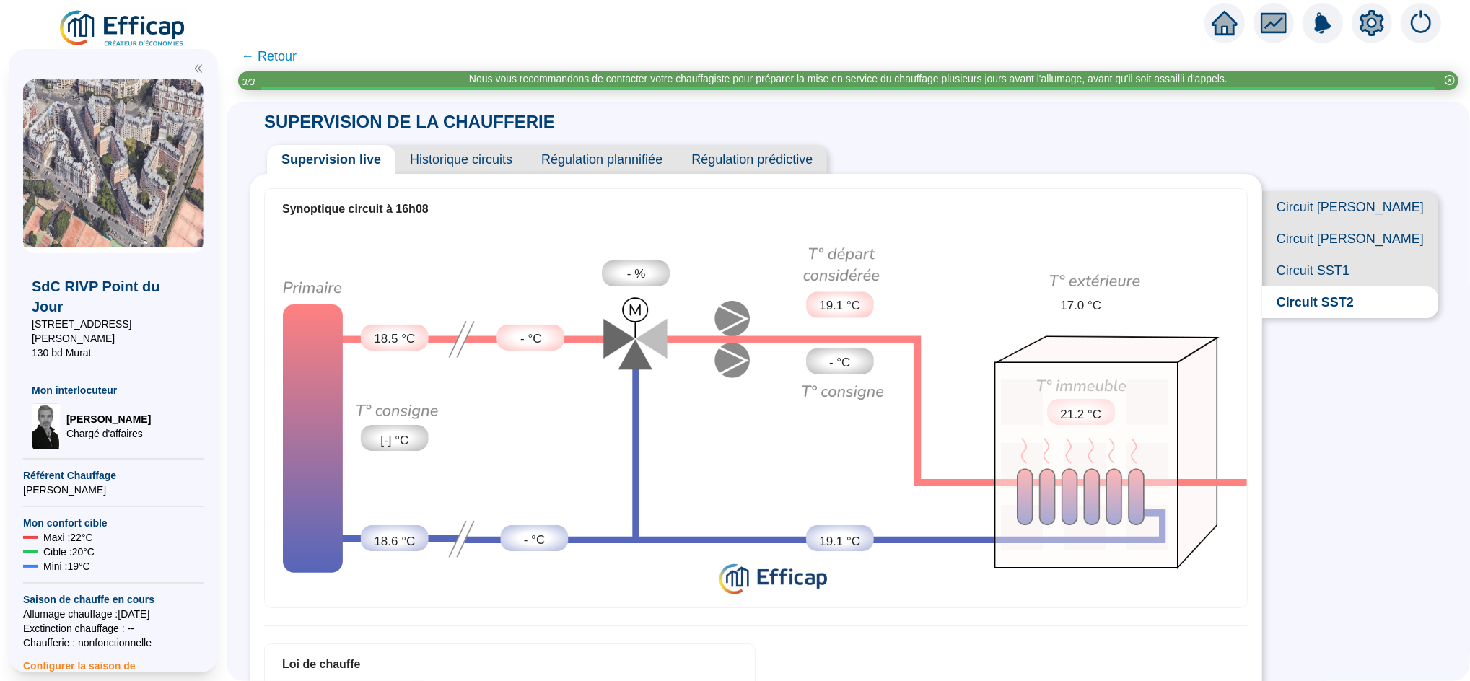
click at [1335, 209] on span "Circuit Abel Ferry" at bounding box center [1350, 207] width 176 height 32
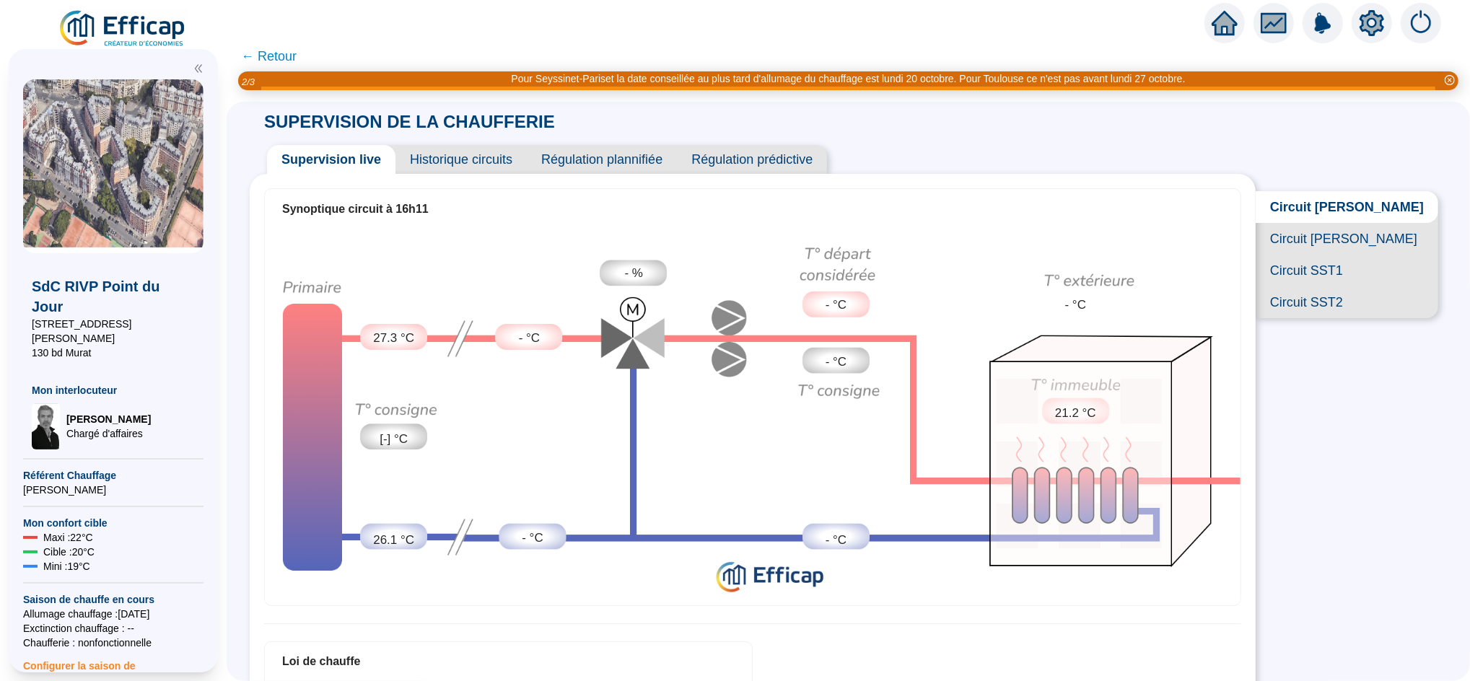
click at [463, 163] on span "Historique circuits" at bounding box center [460, 159] width 131 height 29
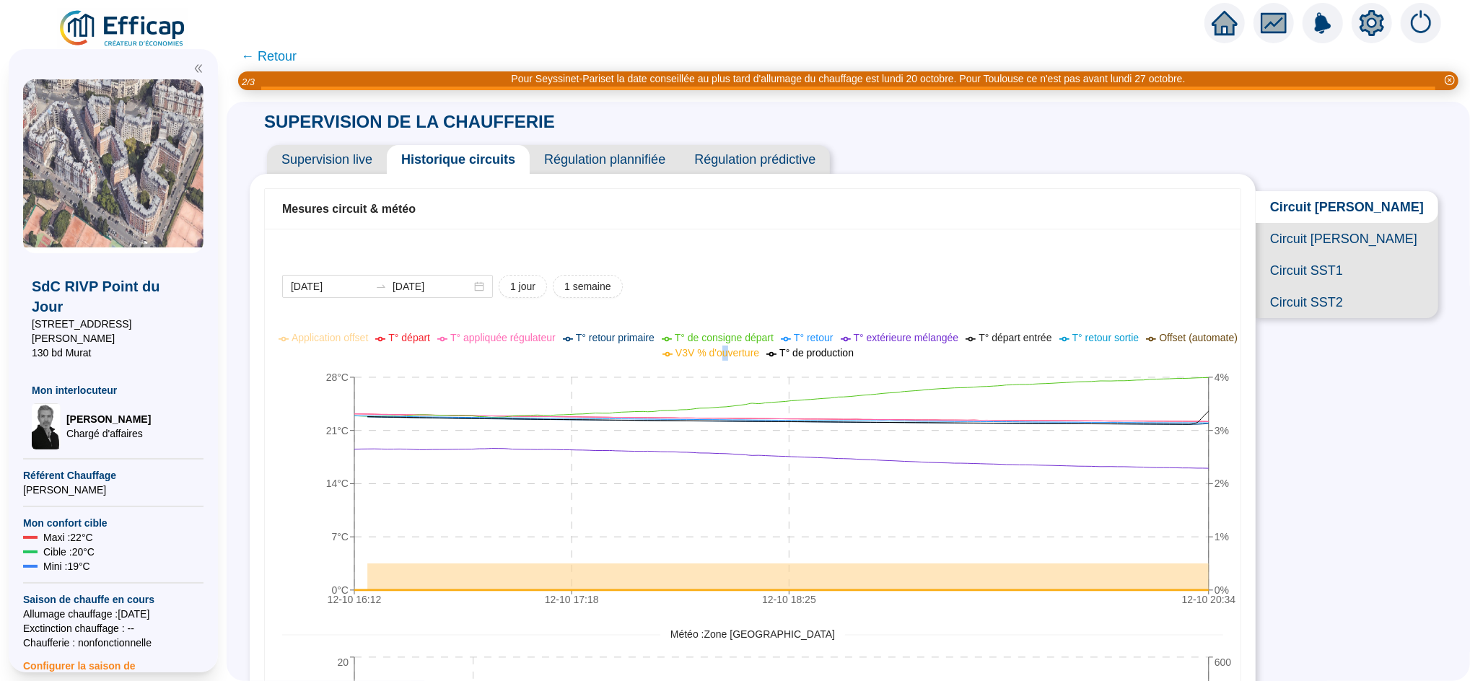
drag, startPoint x: 737, startPoint y: 360, endPoint x: 742, endPoint y: 354, distance: 7.7
click at [742, 354] on li "V3V % d'ouverture" at bounding box center [710, 353] width 97 height 15
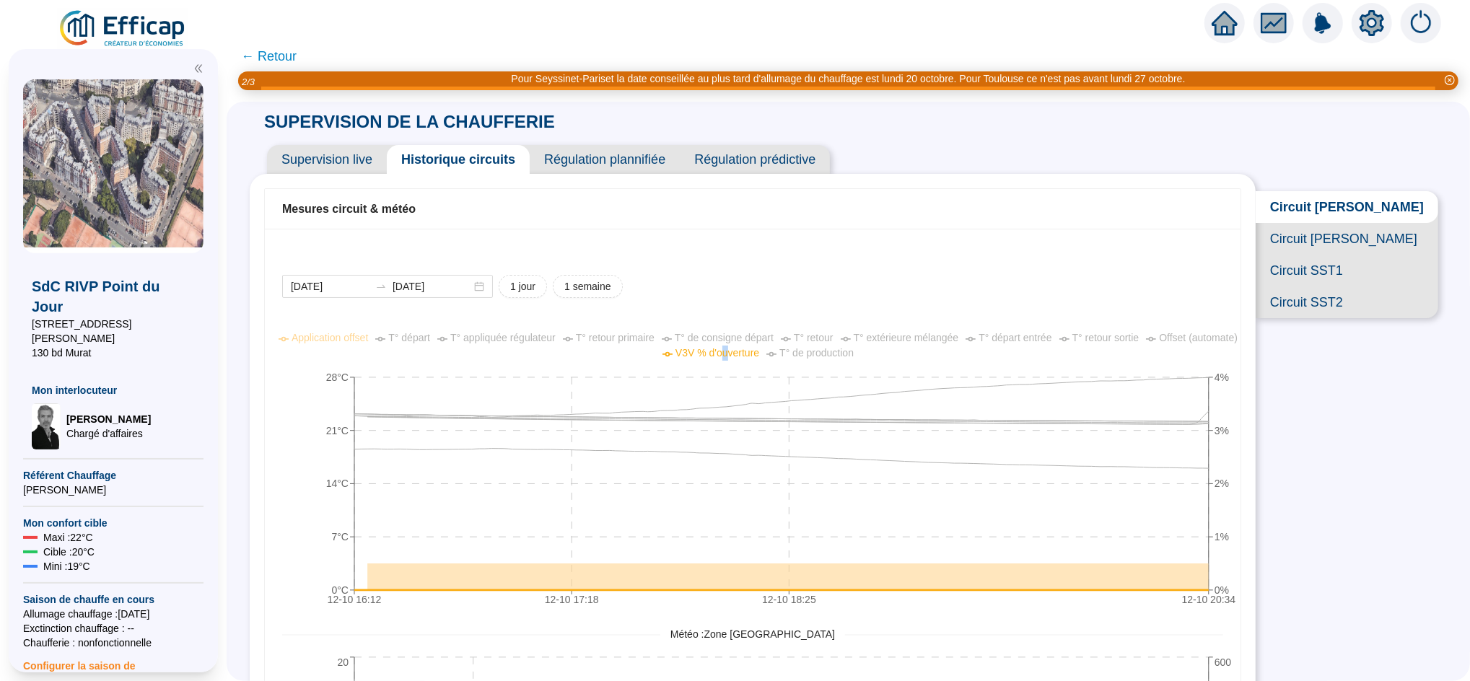
click at [742, 354] on span "V3V % d'ouverture" at bounding box center [717, 353] width 84 height 12
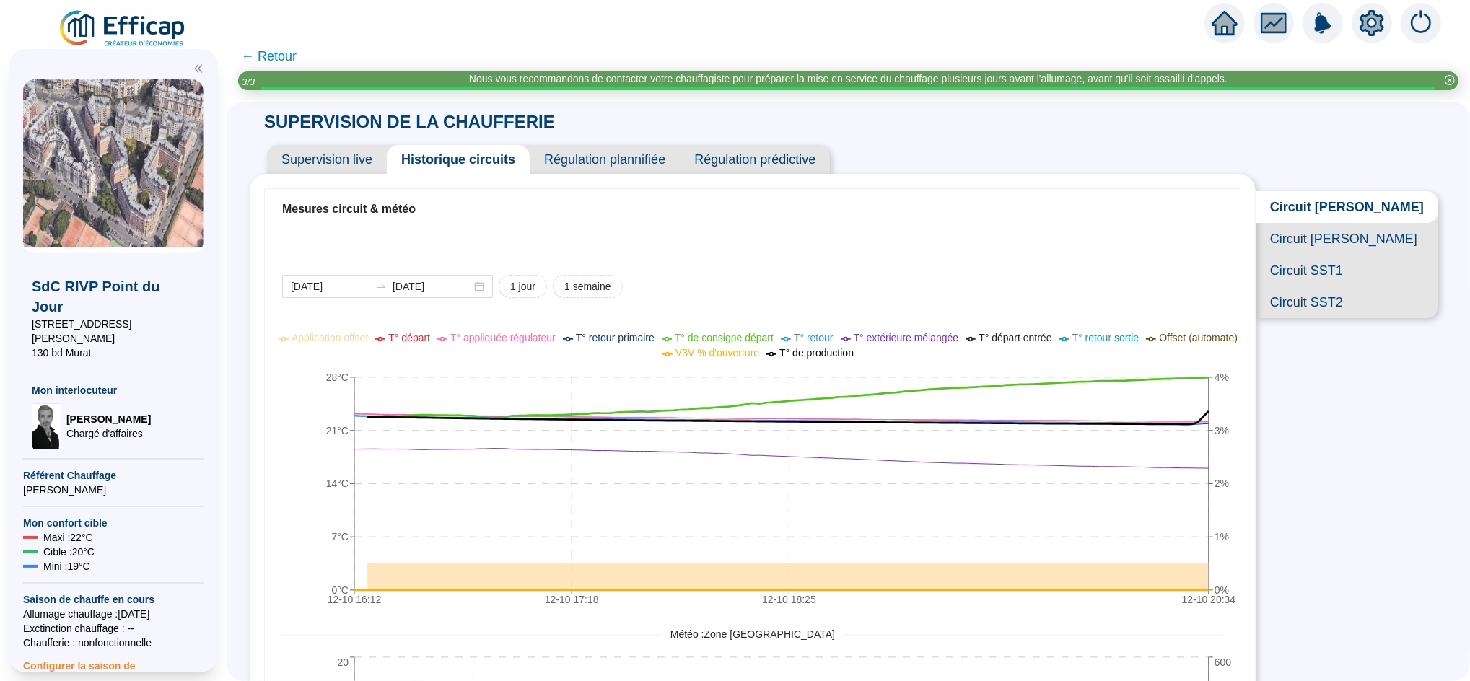
click at [733, 351] on span "V3V % d'ouverture" at bounding box center [717, 353] width 84 height 12
